Goal: Information Seeking & Learning: Compare options

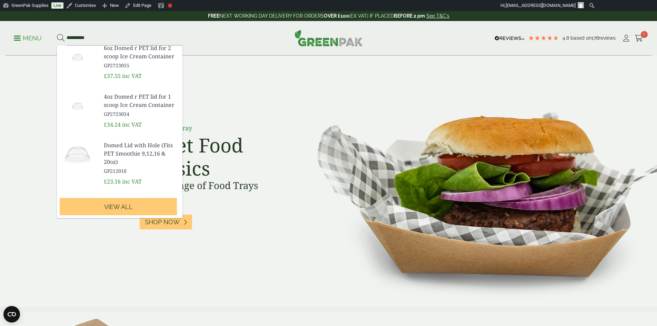
scroll to position [272, 0]
type input "*********"
click at [79, 159] on img at bounding box center [77, 154] width 41 height 33
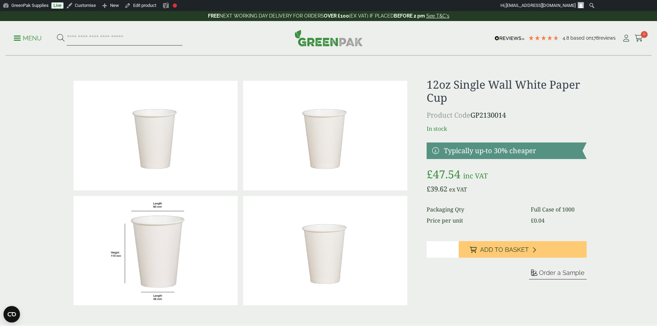
click at [118, 40] on input "search" at bounding box center [125, 38] width 116 height 14
type input "*"
type input "**********"
click at [57, 34] on button at bounding box center [61, 38] width 8 height 9
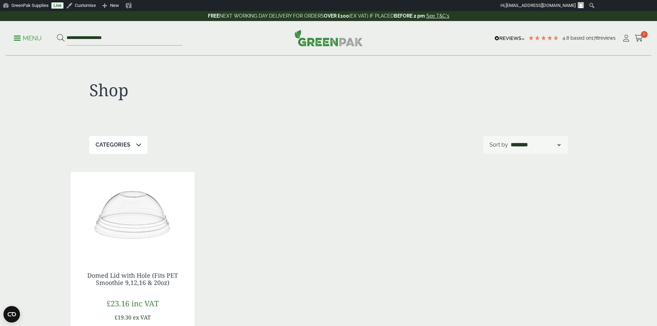
click at [143, 209] on img at bounding box center [133, 215] width 124 height 86
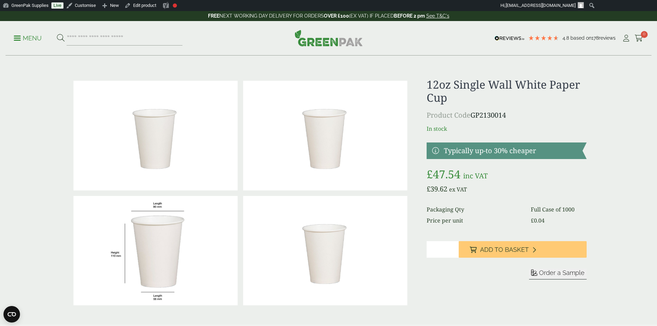
click at [506, 295] on form "Sleeve Sample" at bounding box center [507, 282] width 160 height 27
click at [94, 38] on input "search" at bounding box center [125, 38] width 116 height 14
type input "**********"
click at [57, 34] on button at bounding box center [61, 38] width 8 height 9
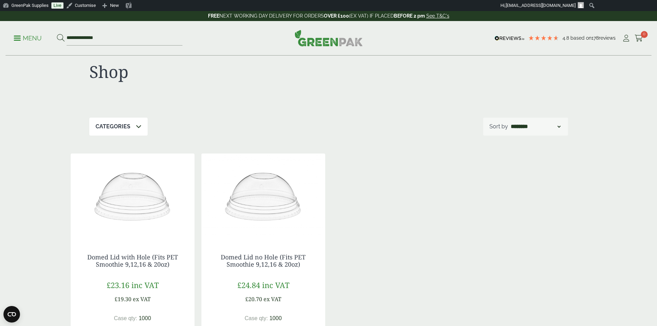
scroll to position [103, 0]
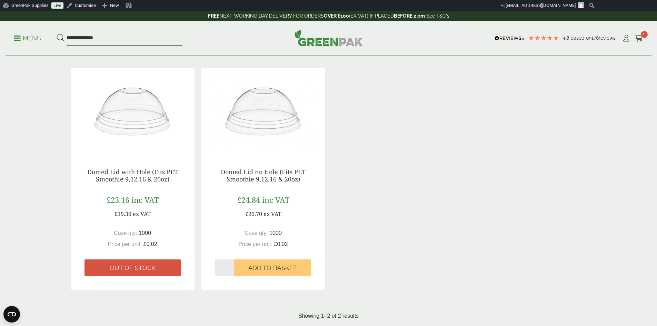
drag, startPoint x: 119, startPoint y: 39, endPoint x: 58, endPoint y: 35, distance: 61.2
click at [58, 35] on ul "**********" at bounding box center [98, 38] width 169 height 14
type input "*****"
click at [57, 34] on button at bounding box center [61, 38] width 8 height 9
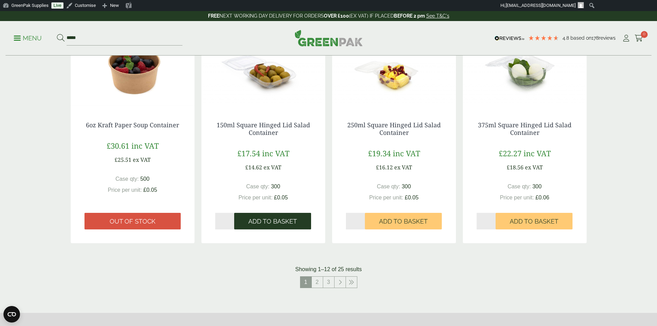
scroll to position [621, 0]
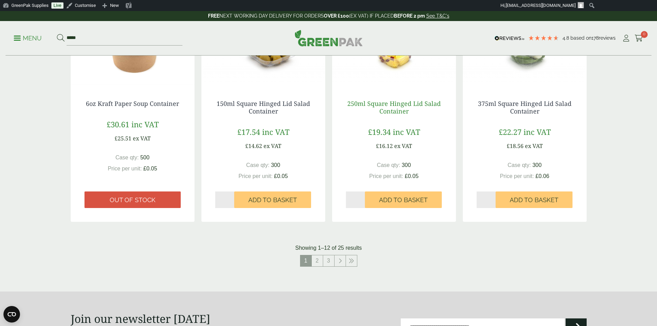
click at [404, 107] on link "250ml Square Hinged Lid Salad Container" at bounding box center [393, 107] width 93 height 16
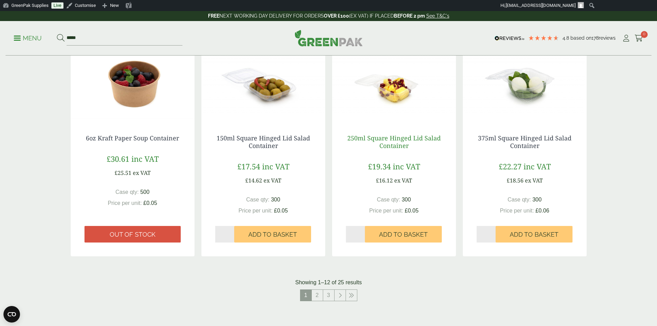
click at [392, 140] on link "250ml Square Hinged Lid Salad Container" at bounding box center [393, 142] width 93 height 16
click at [531, 144] on link "375ml Square Hinged Lid Salad Container" at bounding box center [524, 142] width 93 height 16
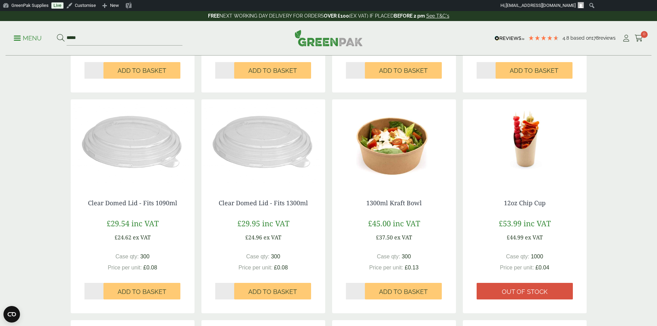
scroll to position [276, 0]
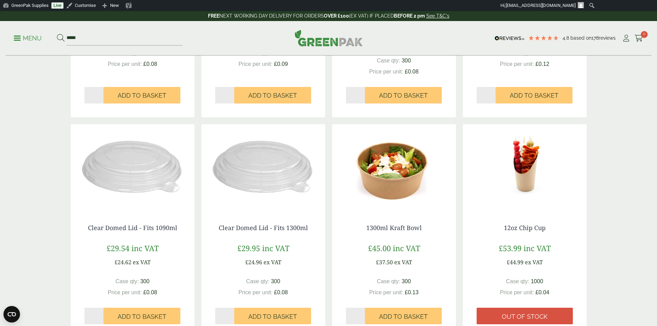
click at [271, 195] on img at bounding box center [263, 167] width 124 height 86
click at [280, 225] on link "Clear Domed Lid - Fits 1300ml" at bounding box center [263, 227] width 89 height 8
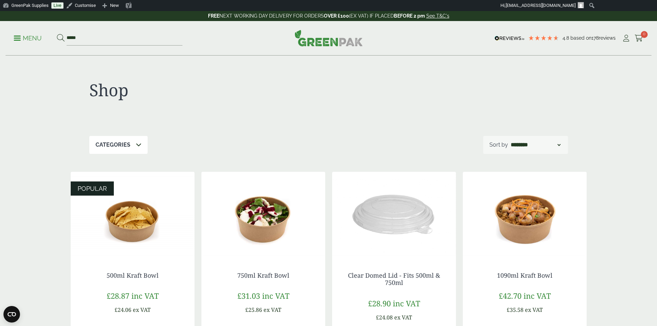
click at [13, 38] on div "Menu ***** 4.8 Based on 178 reviews Cart" at bounding box center [329, 38] width 646 height 34
click at [21, 38] on span at bounding box center [17, 38] width 7 height 1
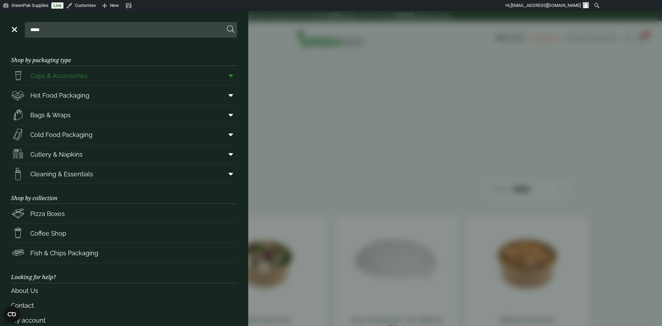
click at [60, 75] on span "Cups & Accessories" at bounding box center [58, 75] width 57 height 9
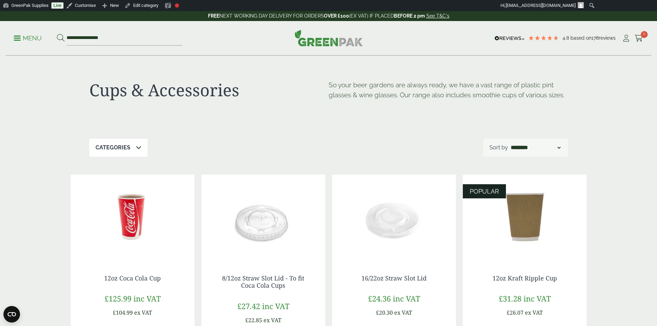
click at [127, 223] on img at bounding box center [133, 217] width 124 height 86
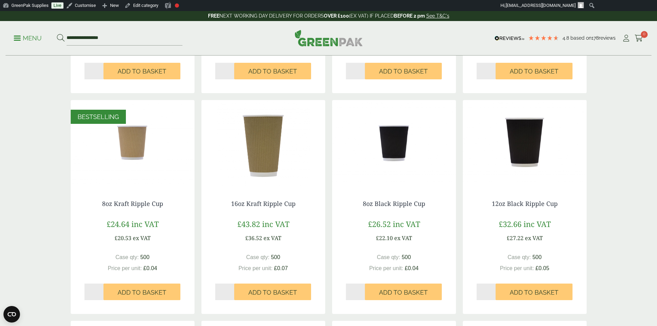
scroll to position [310, 0]
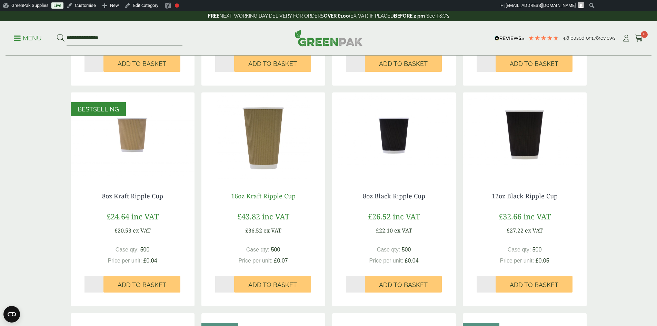
click at [255, 197] on link "16oz Kraft Ripple Cup" at bounding box center [263, 196] width 64 height 8
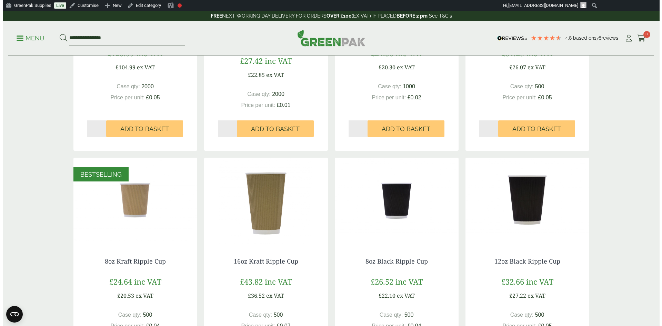
scroll to position [172, 0]
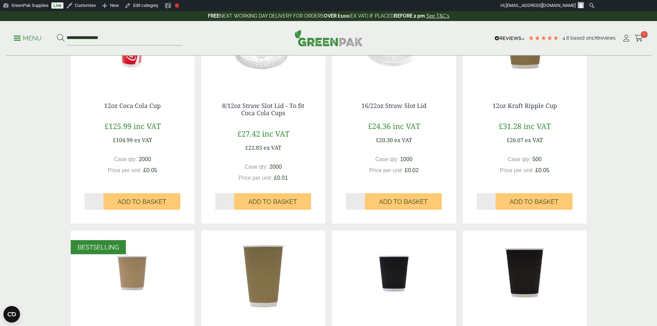
click at [32, 38] on p "Menu" at bounding box center [28, 38] width 28 height 8
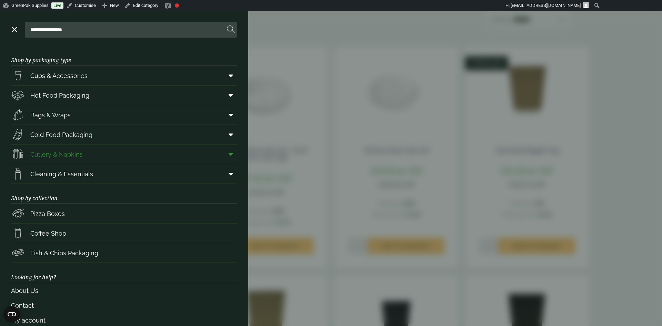
click at [103, 151] on link "Cutlery & Napkins" at bounding box center [124, 153] width 226 height 19
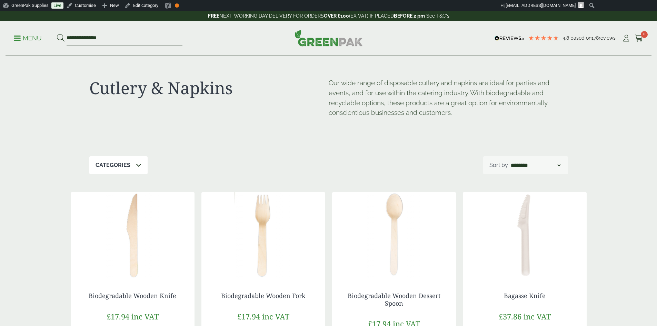
scroll to position [69, 0]
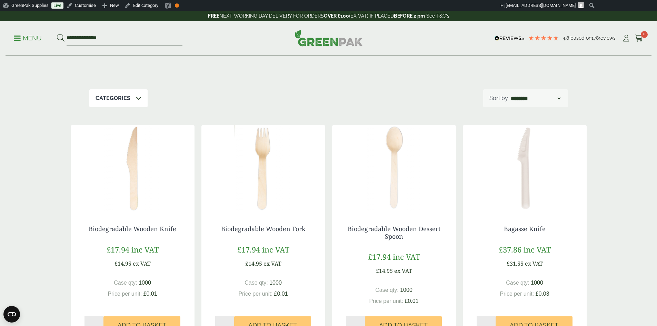
click at [261, 157] on img at bounding box center [263, 168] width 124 height 86
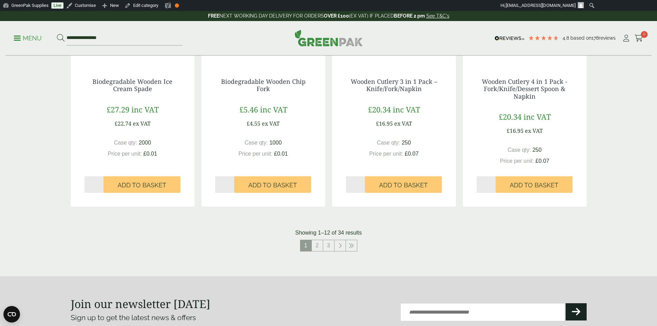
scroll to position [759, 0]
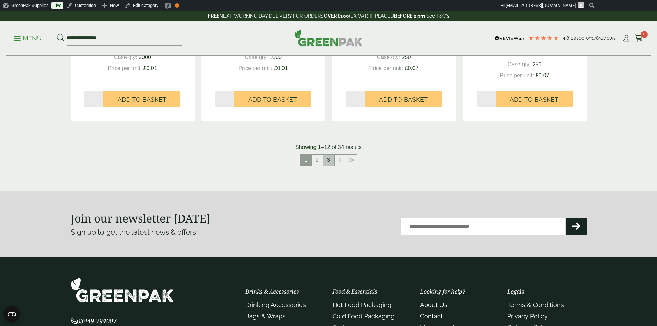
click at [330, 159] on link "3" at bounding box center [328, 159] width 11 height 11
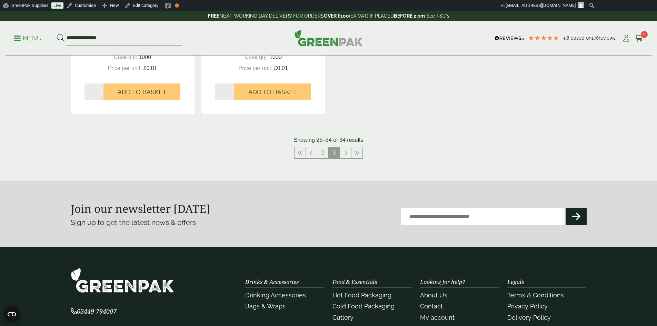
scroll to position [552, 0]
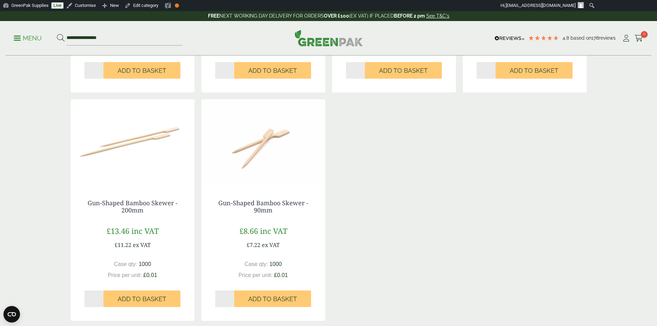
click at [268, 122] on img at bounding box center [263, 142] width 124 height 86
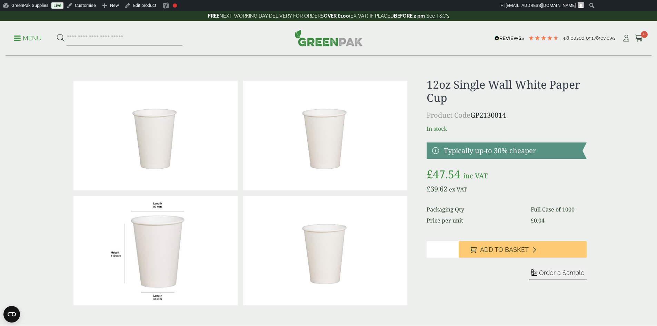
click at [23, 41] on p "Menu" at bounding box center [28, 38] width 28 height 8
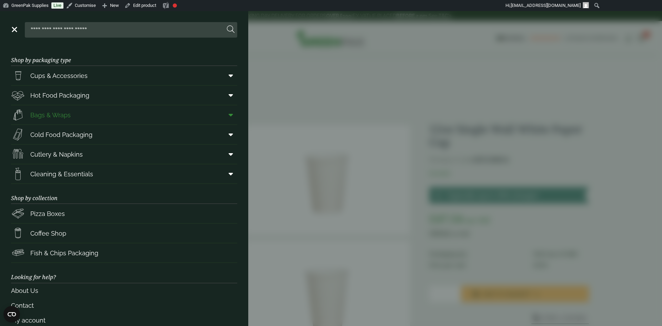
click at [66, 121] on span "Bags & Wraps" at bounding box center [41, 115] width 60 height 14
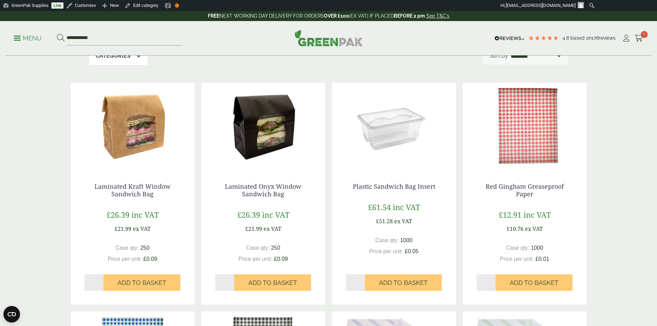
scroll to position [103, 0]
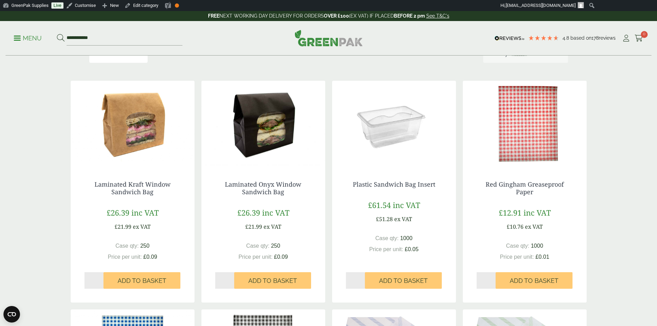
click at [276, 142] on img at bounding box center [263, 124] width 124 height 86
click at [529, 135] on img at bounding box center [525, 124] width 124 height 86
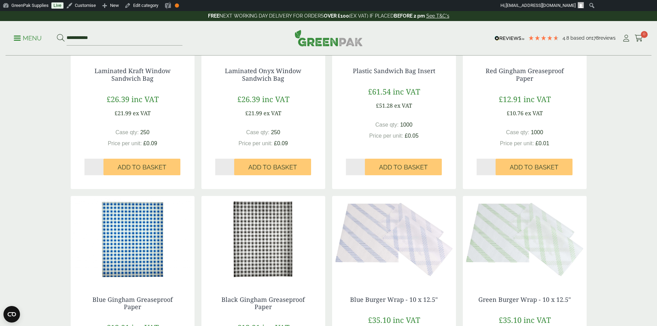
scroll to position [241, 0]
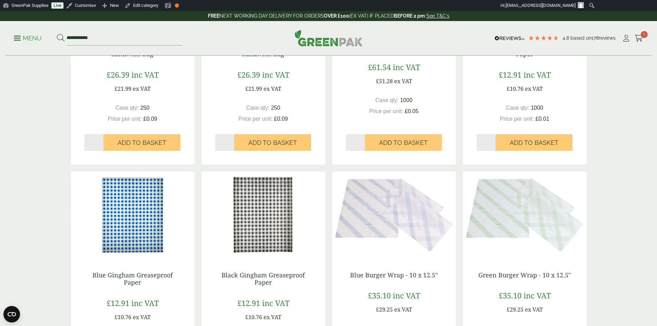
click at [400, 216] on img at bounding box center [394, 214] width 124 height 86
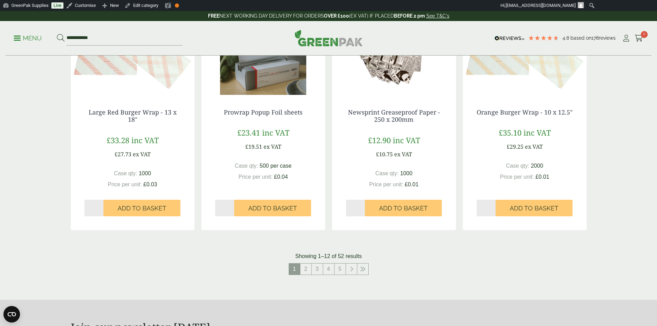
scroll to position [641, 0]
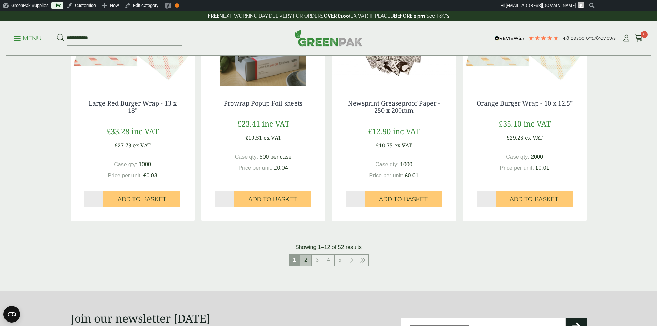
click at [308, 260] on link "2" at bounding box center [305, 260] width 11 height 11
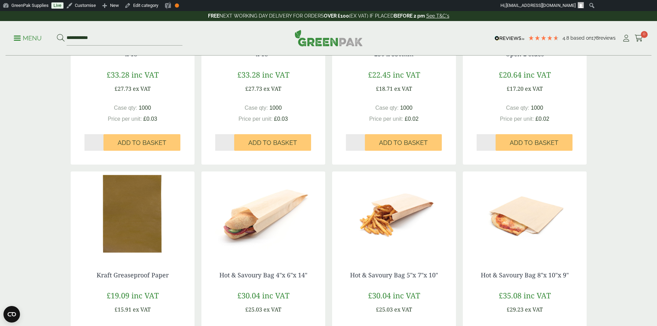
scroll to position [469, 0]
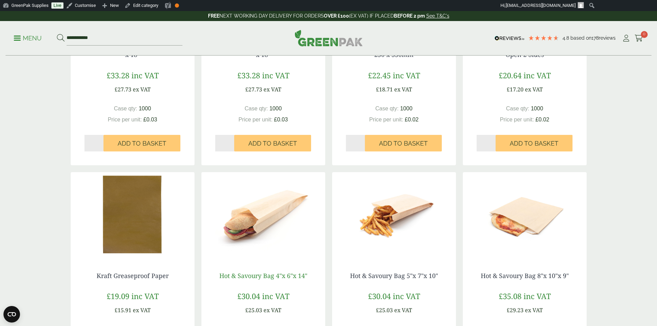
click at [267, 277] on link "Hot & Savoury Bag 4"x 6"x 14"" at bounding box center [263, 275] width 88 height 8
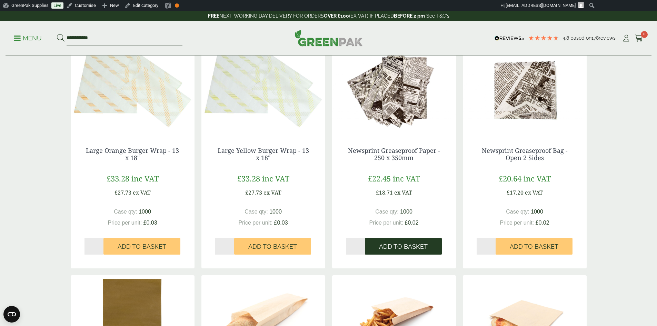
scroll to position [366, 0]
click at [395, 153] on link "Newsprint Greaseproof Paper - 250 x 350mm" at bounding box center [394, 155] width 92 height 16
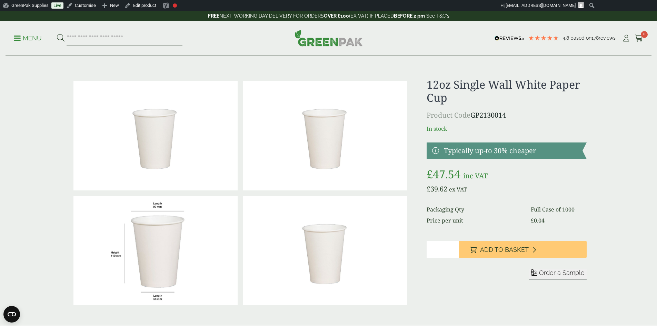
click at [331, 43] on img at bounding box center [329, 38] width 68 height 17
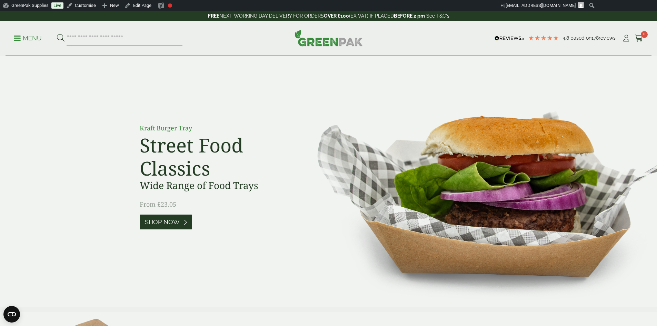
click at [170, 221] on span "Shop Now" at bounding box center [162, 222] width 35 height 8
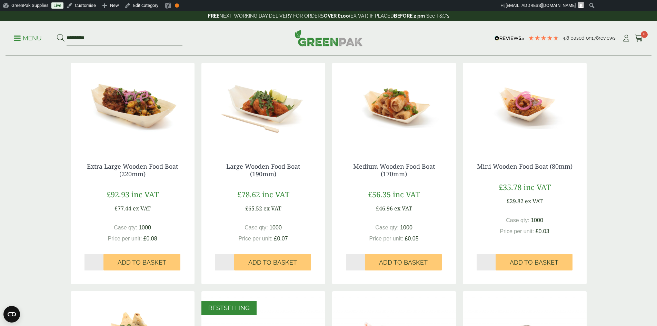
scroll to position [172, 0]
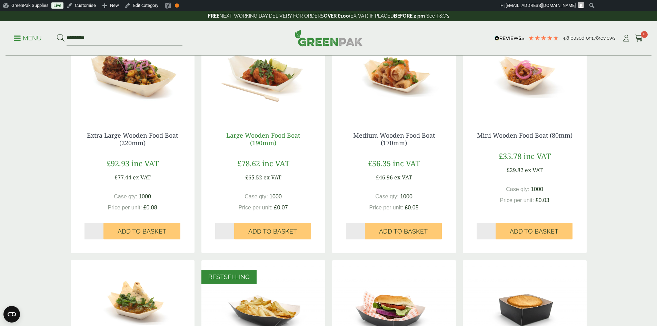
click at [274, 137] on link "Large Wooden Food Boat (190mm)" at bounding box center [263, 139] width 74 height 16
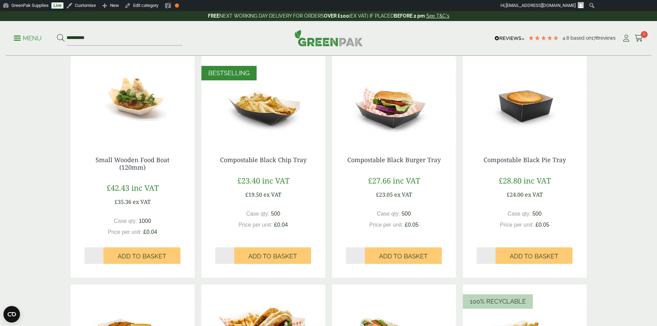
scroll to position [379, 0]
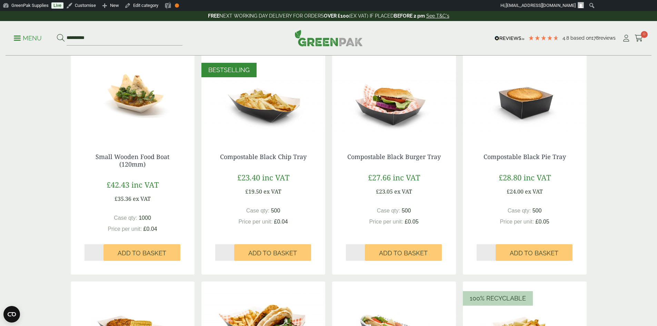
click at [392, 180] on p "£27.66 inc VAT" at bounding box center [394, 177] width 52 height 11
click at [393, 157] on link "Compostable Black Burger Tray" at bounding box center [393, 156] width 93 height 8
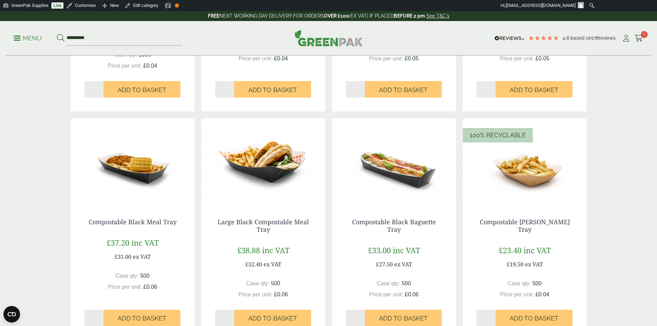
scroll to position [552, 0]
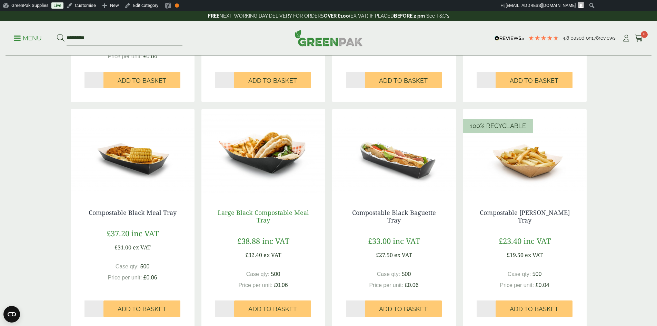
click at [266, 211] on link "Large Black Compostable Meal Tray" at bounding box center [263, 216] width 91 height 16
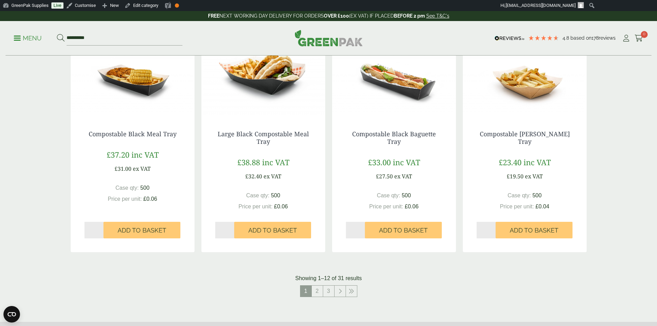
scroll to position [655, 0]
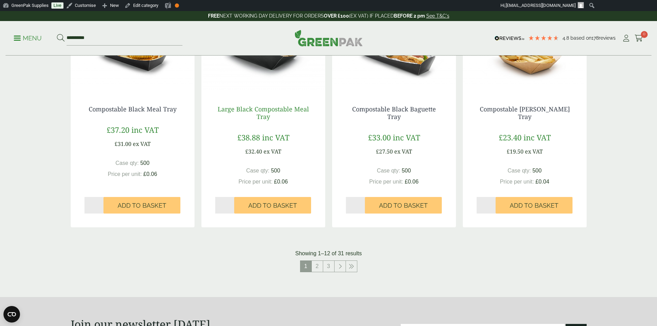
click at [258, 113] on link "Large Black Compostable Meal Tray" at bounding box center [263, 113] width 91 height 16
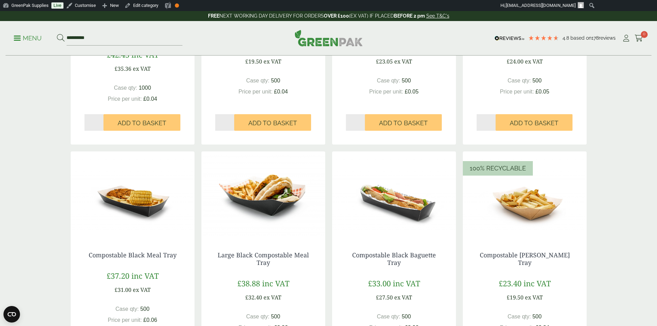
scroll to position [523, 0]
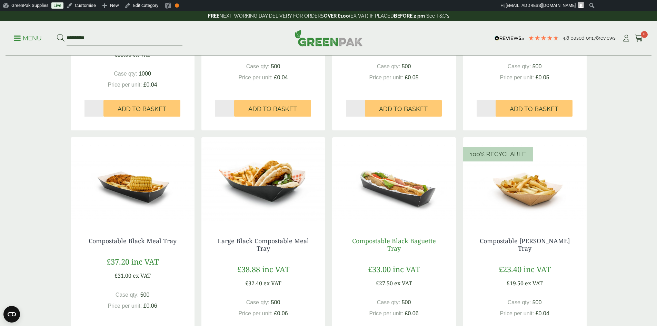
click at [406, 244] on link "Compostable Black Baguette Tray" at bounding box center [394, 245] width 84 height 16
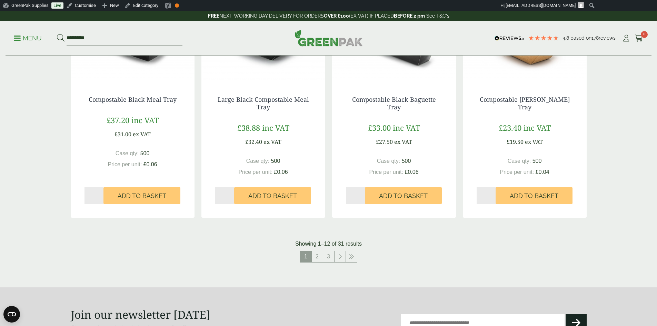
scroll to position [696, 0]
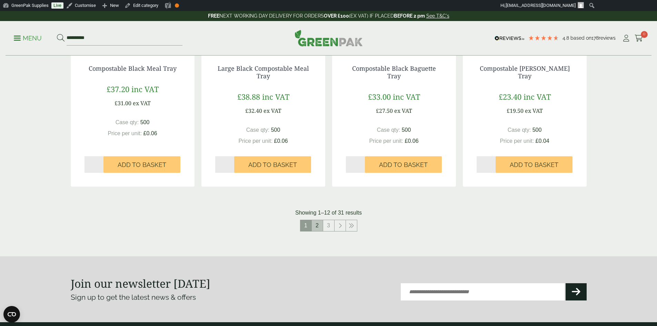
click at [321, 228] on link "2" at bounding box center [317, 225] width 11 height 11
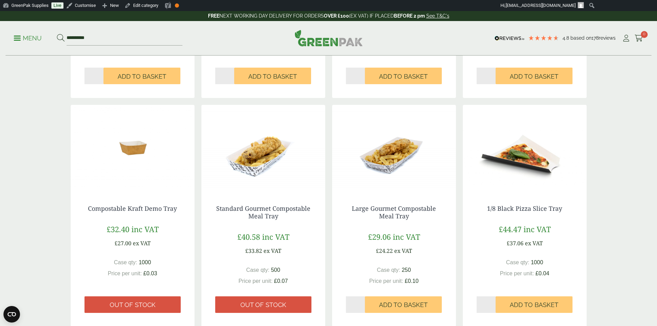
scroll to position [523, 0]
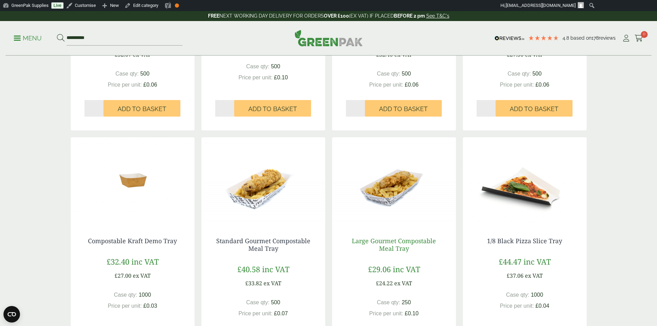
click at [397, 241] on link "Large Gourmet Compostable Meal Tray" at bounding box center [394, 245] width 84 height 16
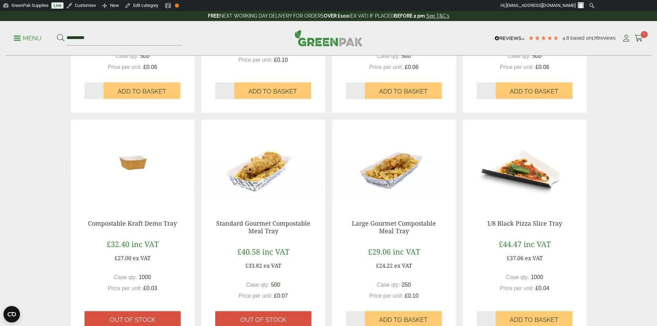
scroll to position [558, 0]
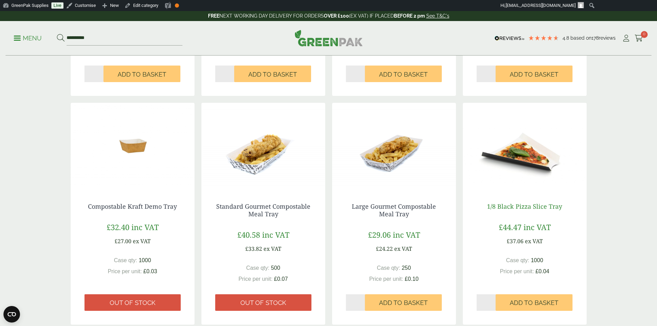
click at [518, 209] on link "1/8 Black Pizza Slice Tray" at bounding box center [524, 206] width 75 height 8
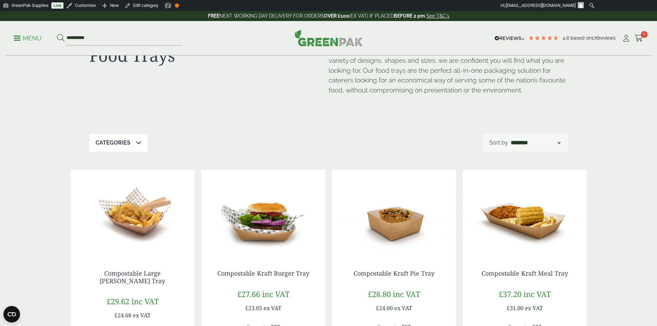
scroll to position [138, 0]
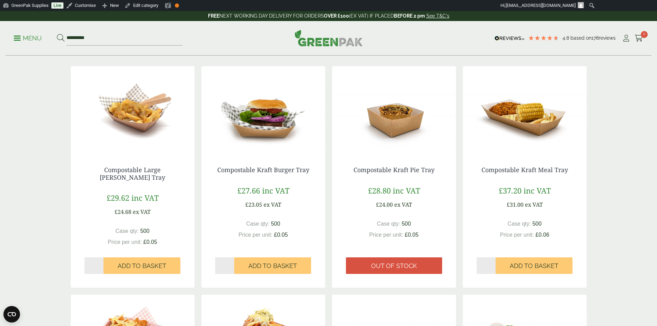
click at [260, 120] on img at bounding box center [263, 109] width 124 height 86
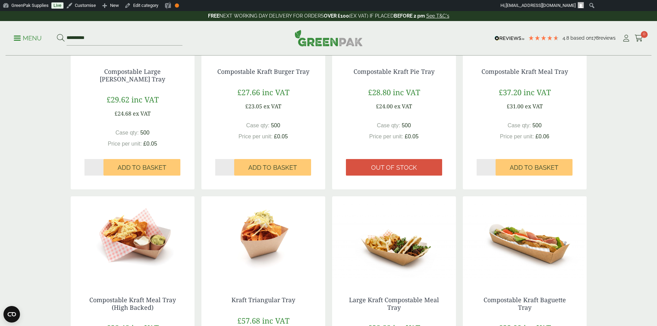
scroll to position [276, 0]
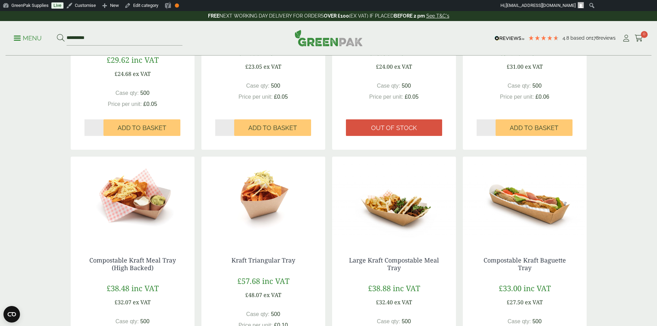
click at [256, 209] on img at bounding box center [263, 200] width 124 height 86
